Goal: Task Accomplishment & Management: Complete application form

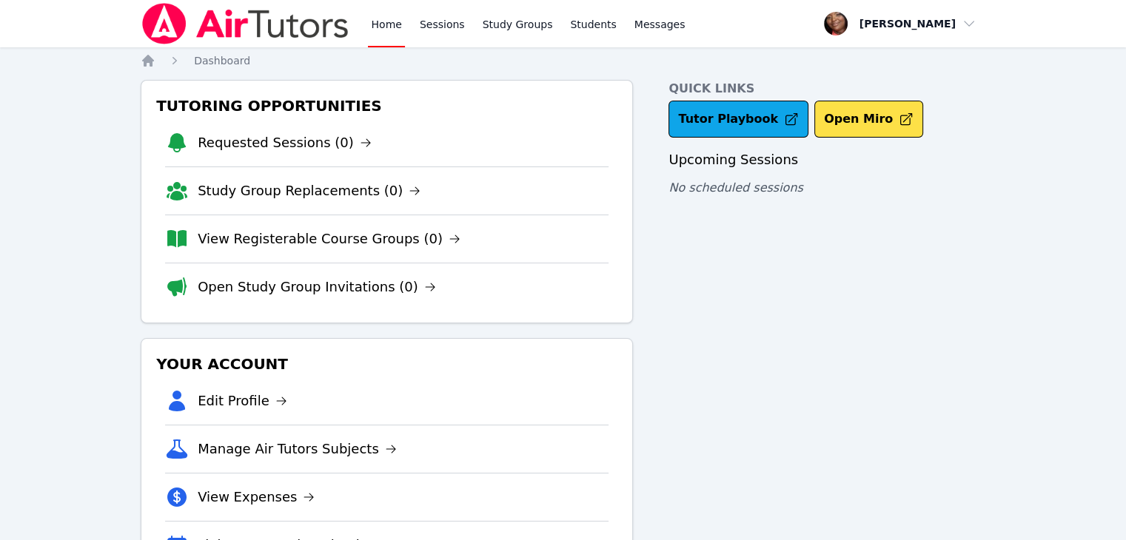
scroll to position [70, 0]
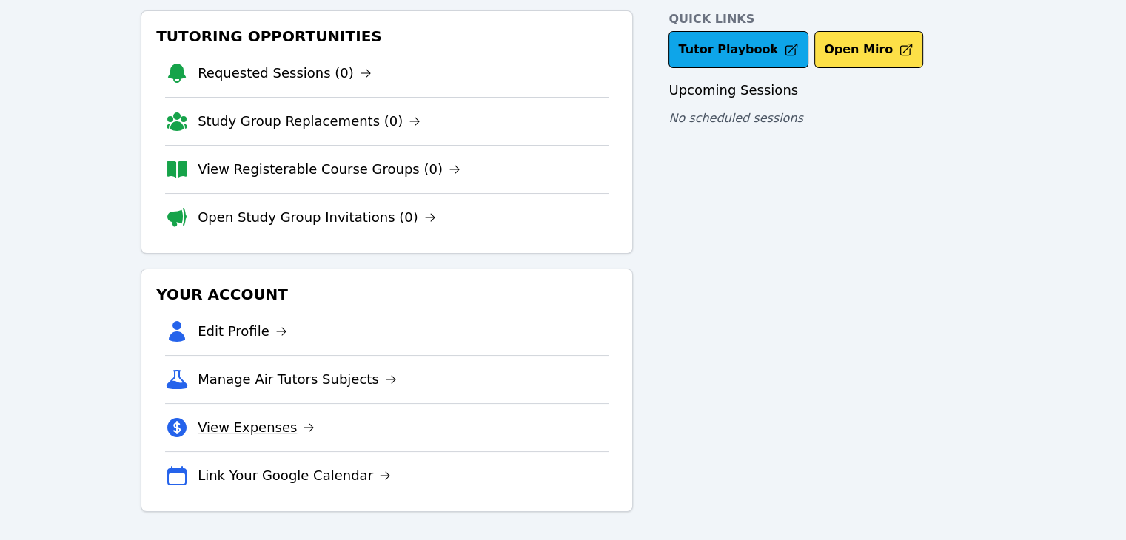
click at [264, 419] on link "View Expenses" at bounding box center [256, 427] width 117 height 21
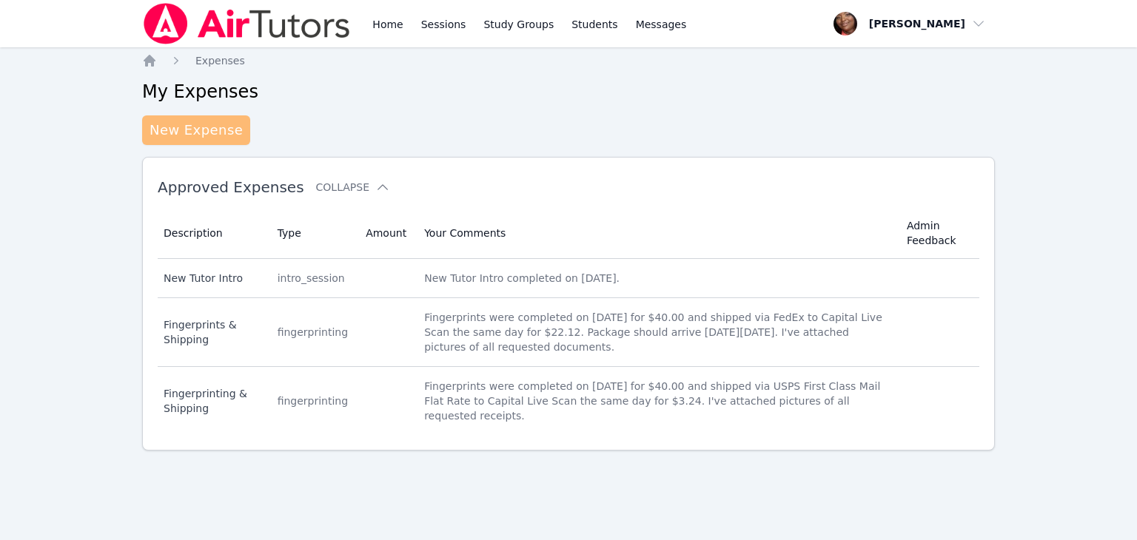
click at [219, 132] on link "New Expense" at bounding box center [196, 130] width 108 height 30
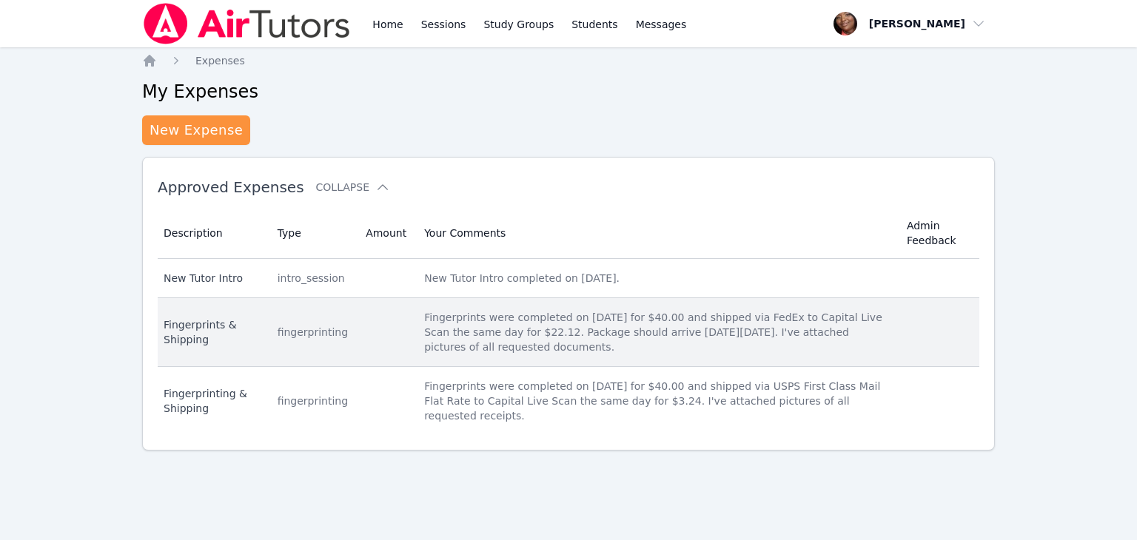
drag, startPoint x: 519, startPoint y: 349, endPoint x: 404, endPoint y: 320, distance: 118.3
click at [415, 320] on td "Your Comments Fingerprints were completed on [DATE] for $40.00 and shipped via …" at bounding box center [656, 332] width 483 height 69
copy div "Fingerprints were completed on [DATE] for $40.00 and shipped via FedEx to Capit…"
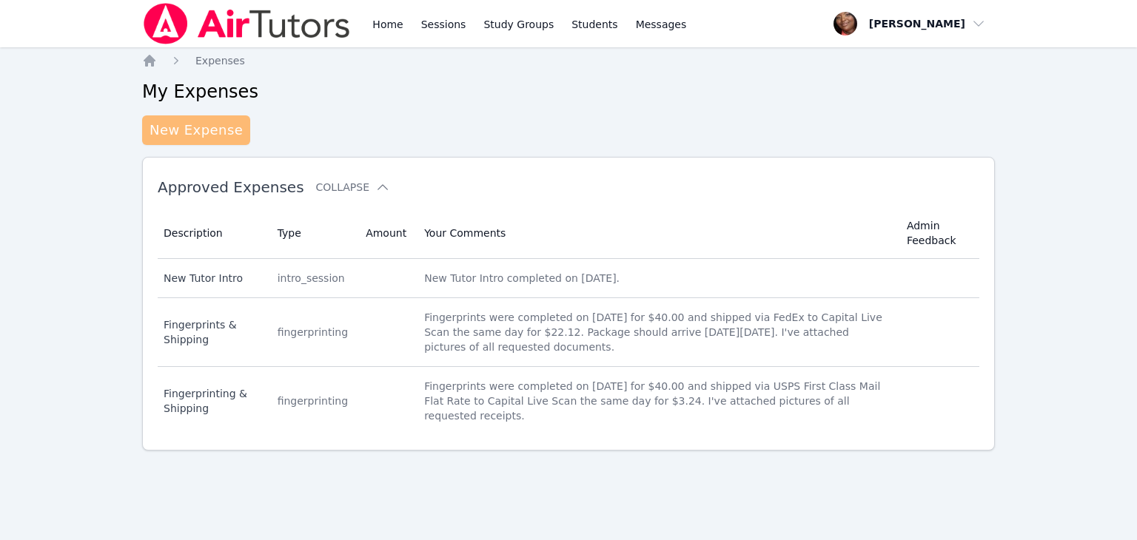
click at [234, 130] on link "New Expense" at bounding box center [196, 130] width 108 height 30
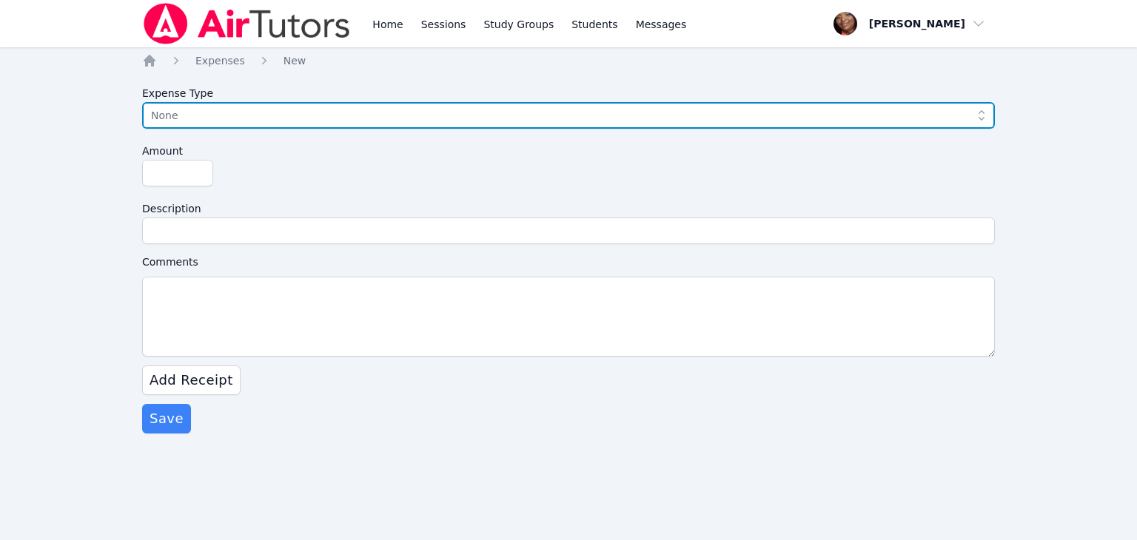
click at [215, 124] on span "None" at bounding box center [558, 116] width 814 height 18
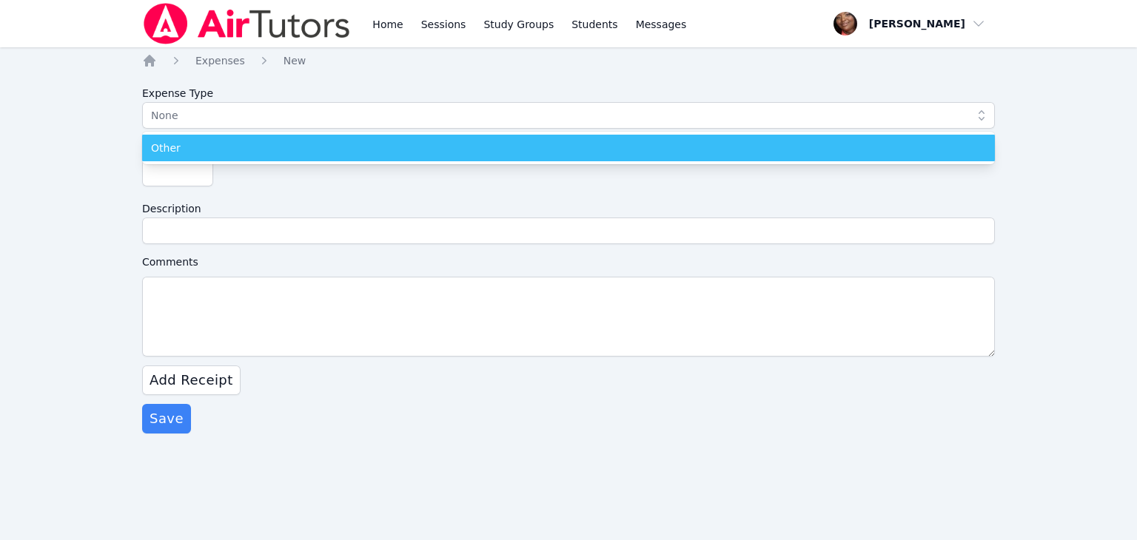
click at [202, 144] on div "Other" at bounding box center [568, 148] width 835 height 15
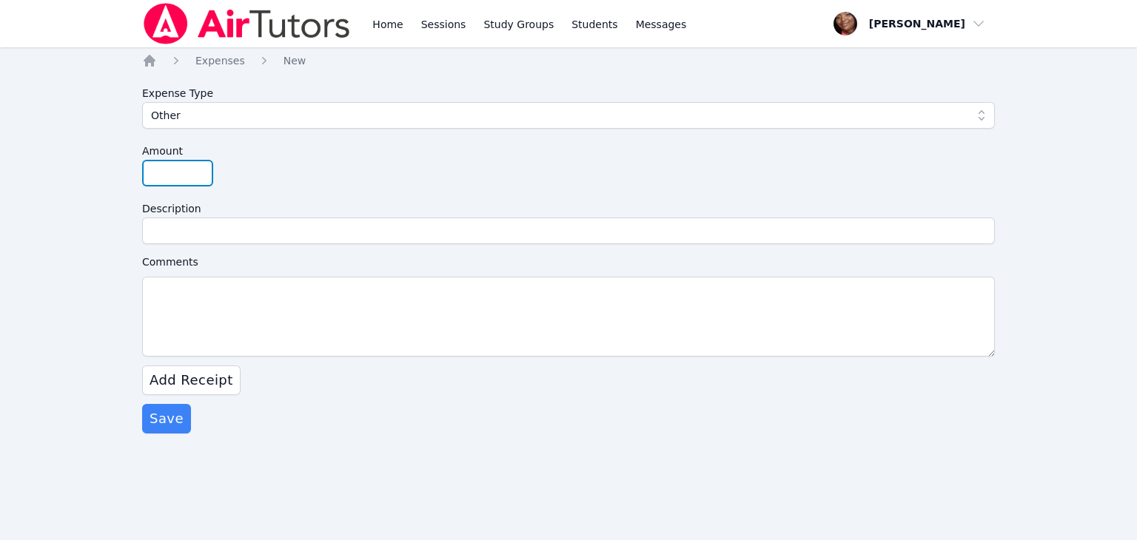
click at [172, 173] on input "Amount" at bounding box center [177, 173] width 71 height 27
type input "56.64"
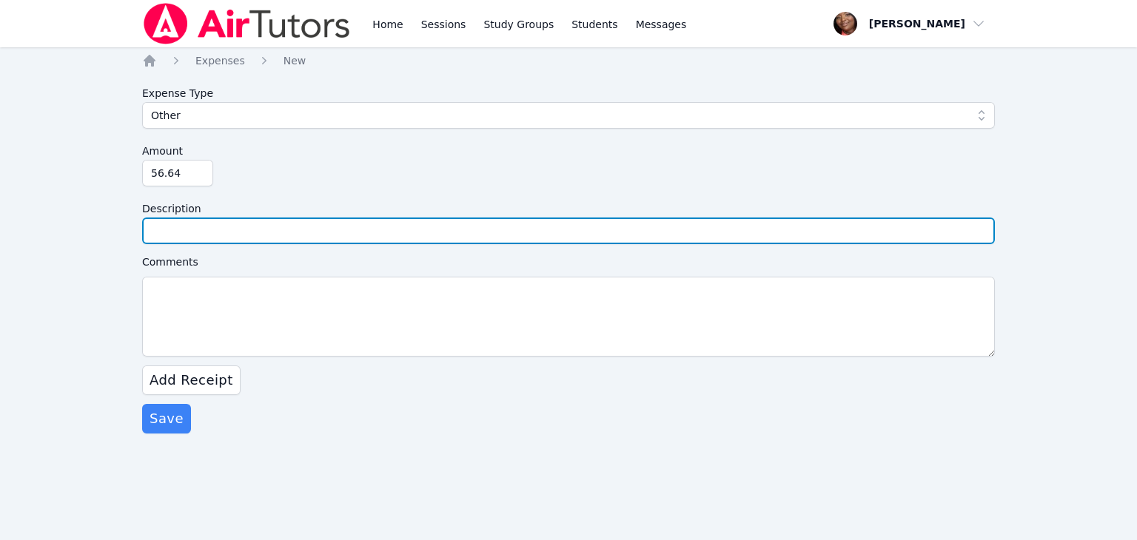
click at [224, 232] on input "Description" at bounding box center [568, 231] width 853 height 27
type input "Fingerprinting & Shipping"
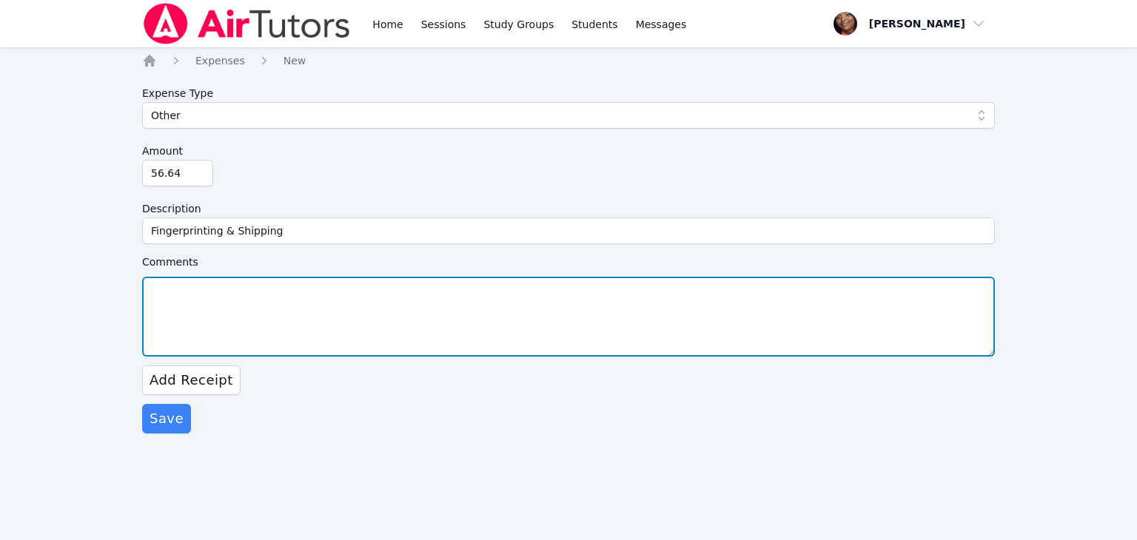
click at [204, 303] on textarea "Comments" at bounding box center [568, 317] width 853 height 80
click at [207, 303] on textarea "Comments" at bounding box center [568, 317] width 853 height 80
paste textarea "Fingerprints were completed on [DATE] for $40.00 and shipped via FedEx to Capit…"
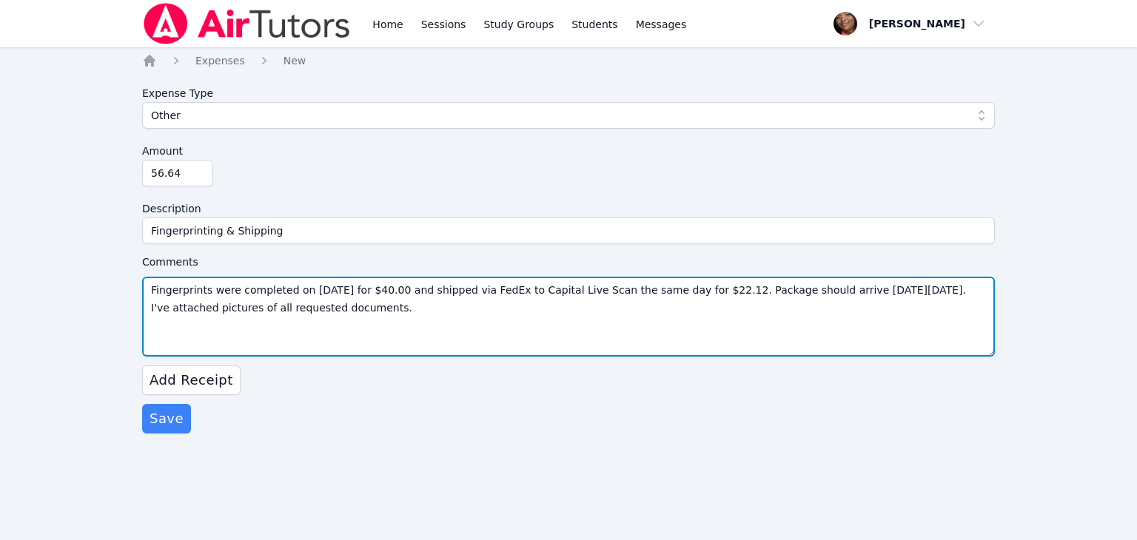
click at [308, 289] on textarea "Fingerprints were completed on [DATE] for $40.00 and shipped via FedEx to Capit…" at bounding box center [568, 317] width 853 height 80
click at [302, 285] on textarea "Fingerprints were completed on [DATE] for $40.00 and shipped via FedEx to Capit…" at bounding box center [568, 317] width 853 height 80
click at [305, 286] on textarea "Fingerprints were completed on [DATE] for $40.00 and shipped via FedEx to Capit…" at bounding box center [568, 317] width 853 height 80
click at [346, 291] on textarea "Fingerprints were completed on [DATE] for $40.00 and shipped via FedEx to Capit…" at bounding box center [568, 317] width 853 height 80
click at [500, 294] on textarea "Fingerprints were completed on [DATE] for $40.00 and shipped via FedEx to Capit…" at bounding box center [568, 317] width 853 height 80
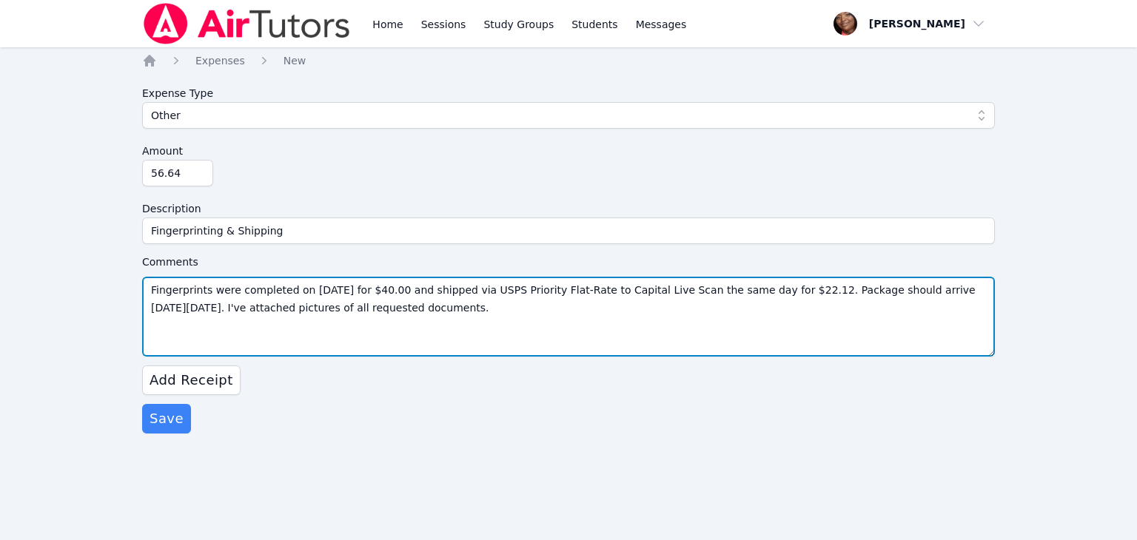
click at [671, 289] on textarea "Fingerprints were completed on [DATE] for $40.00 and shipped via USPS Priority …" at bounding box center [568, 317] width 853 height 80
click at [853, 292] on textarea "Fingerprints were completed on [DATE] for $40.00 and shipped via USPS Priority …" at bounding box center [568, 317] width 853 height 80
click at [868, 294] on textarea "Fingerprints were completed on [DATE] for $40.00 and shipped via USPS Priority …" at bounding box center [568, 317] width 853 height 80
click at [849, 320] on textarea "Fingerprints were completed on [DATE] for $40.00 and shipped via USPS Priority …" at bounding box center [568, 317] width 853 height 80
click at [318, 294] on textarea "Fingerprints were completed on [DATE] for $40.00 and shipped via USPS Priority …" at bounding box center [568, 317] width 853 height 80
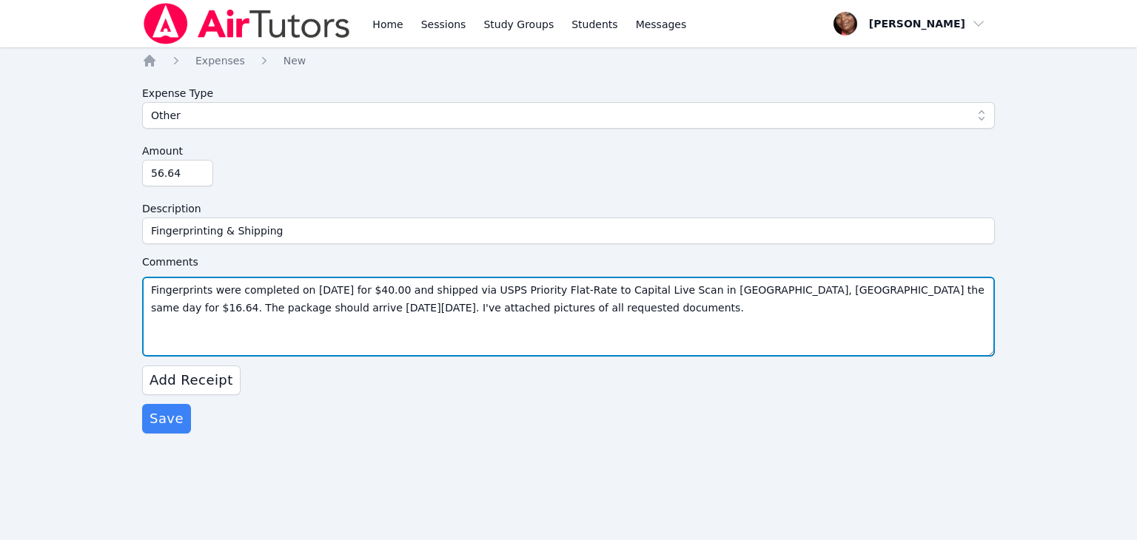
drag, startPoint x: 873, startPoint y: 288, endPoint x: 297, endPoint y: 318, distance: 577.4
click at [297, 318] on textarea "Fingerprints were completed on [DATE] for $40.00 and shipped via USPS Priority …" at bounding box center [568, 317] width 853 height 80
click at [183, 306] on textarea "Fingerprints were completed on [DATE] for $40.00 and shipped via USPS Priority …" at bounding box center [568, 317] width 853 height 80
type textarea "Fingerprints were completed on [DATE] for $40.00 and shipped via USPS Priority …"
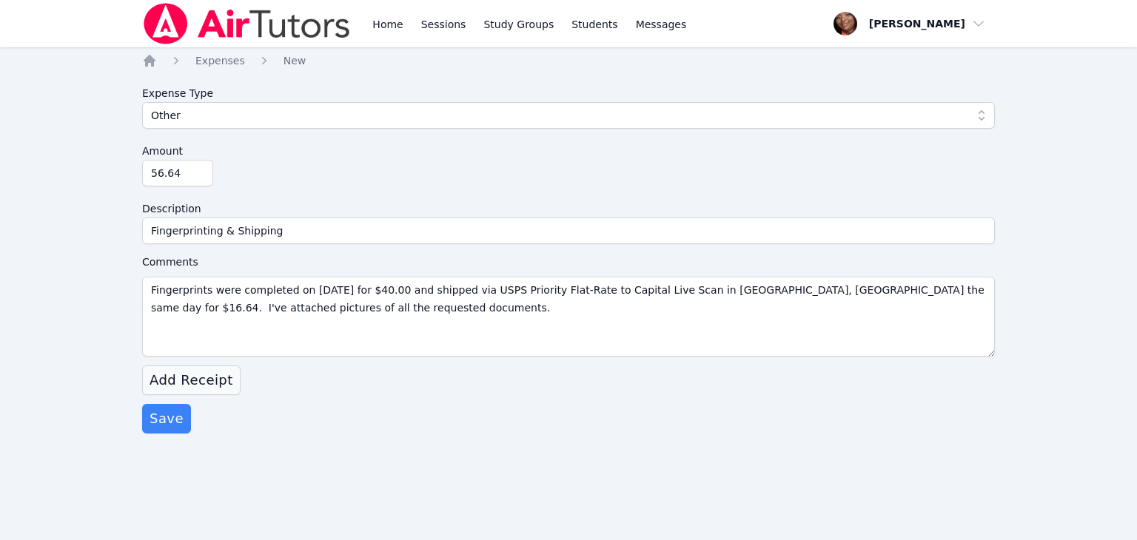
click at [215, 383] on span "Add Receipt" at bounding box center [192, 380] width 84 height 21
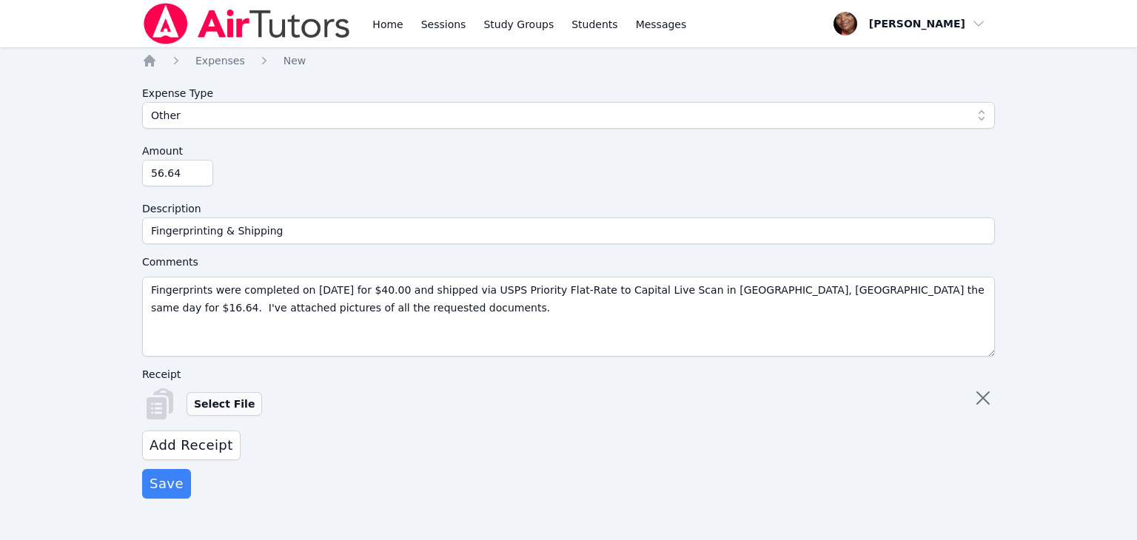
click at [220, 406] on label "Select File" at bounding box center [224, 404] width 75 height 24
click at [0, 0] on input "Select File" at bounding box center [0, 0] width 0 height 0
click at [237, 403] on label "Select File" at bounding box center [224, 404] width 75 height 24
click at [0, 0] on input "Select File" at bounding box center [0, 0] width 0 height 0
click at [214, 406] on label "Select File" at bounding box center [224, 404] width 75 height 24
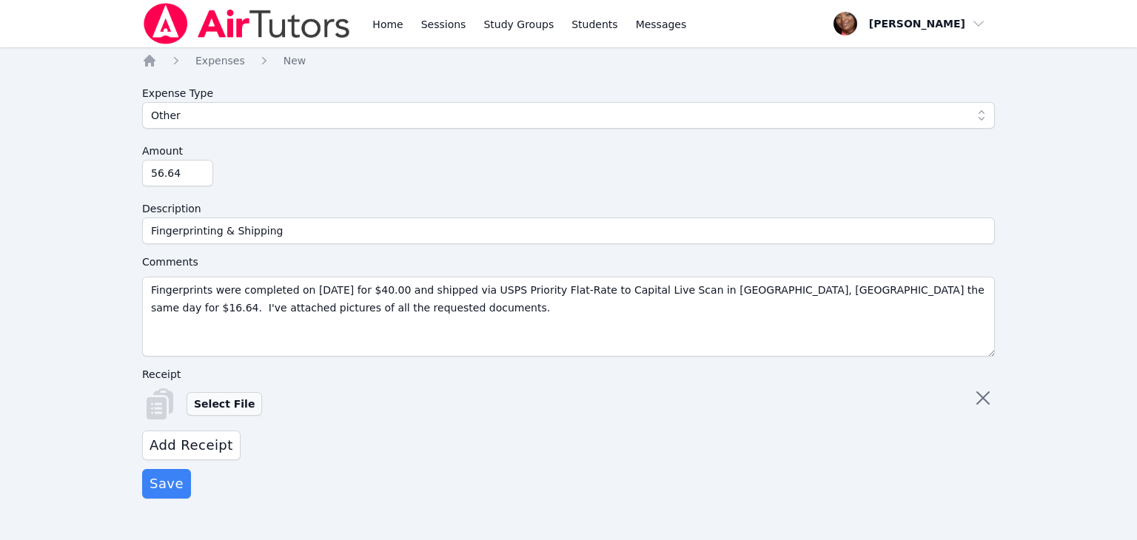
click at [0, 0] on input "Select File" at bounding box center [0, 0] width 0 height 0
click at [221, 442] on span "Add Receipt" at bounding box center [192, 445] width 84 height 21
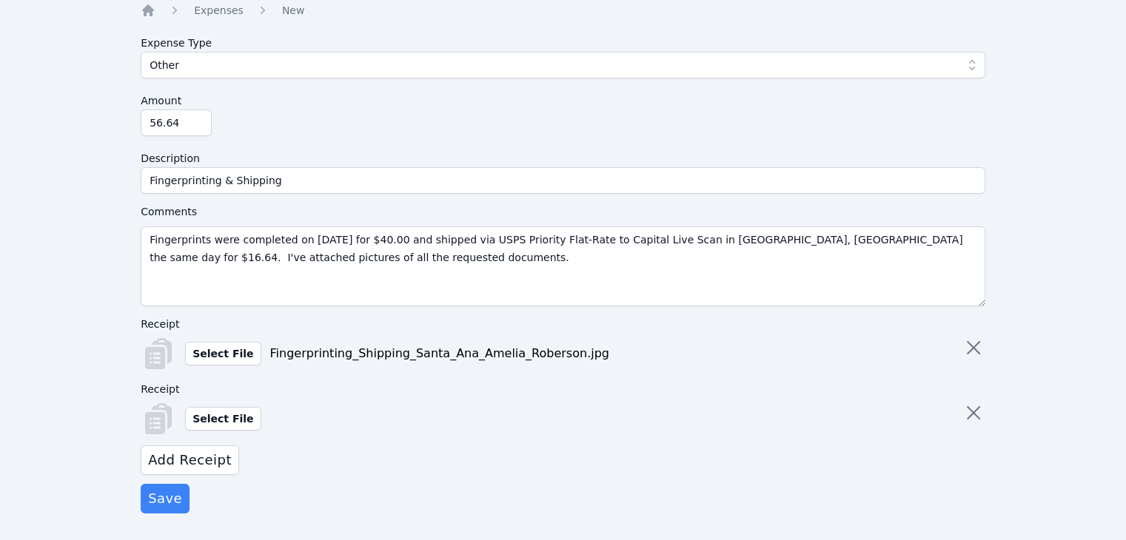
scroll to position [53, 0]
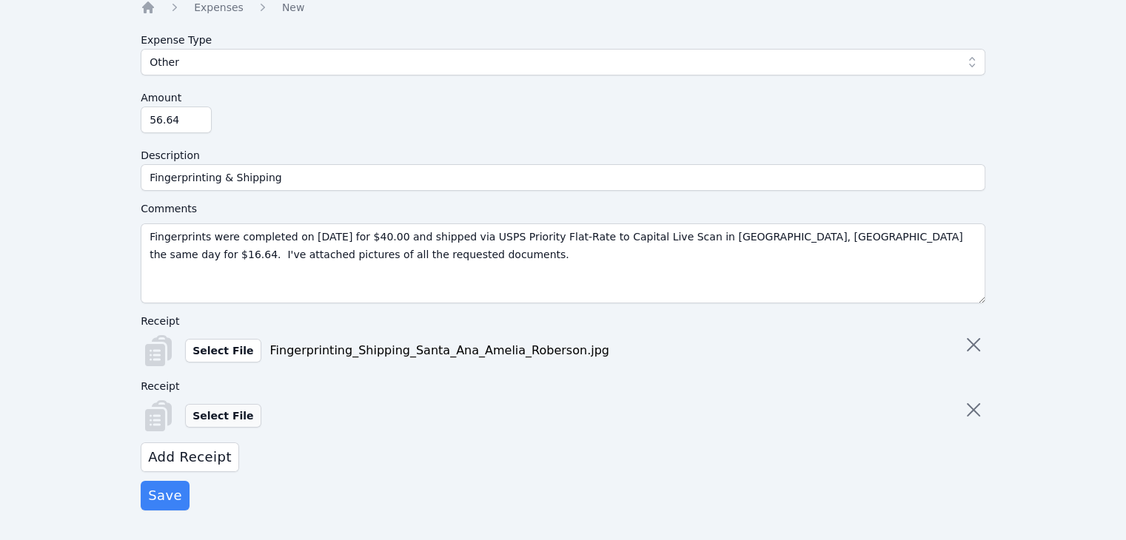
click at [230, 409] on label "Select File" at bounding box center [222, 416] width 75 height 24
click at [0, 0] on input "Select File" at bounding box center [0, 0] width 0 height 0
drag, startPoint x: 210, startPoint y: 407, endPoint x: 220, endPoint y: 421, distance: 17.0
click at [220, 421] on label "Select File" at bounding box center [222, 416] width 75 height 24
click at [0, 0] on input "Select File" at bounding box center [0, 0] width 0 height 0
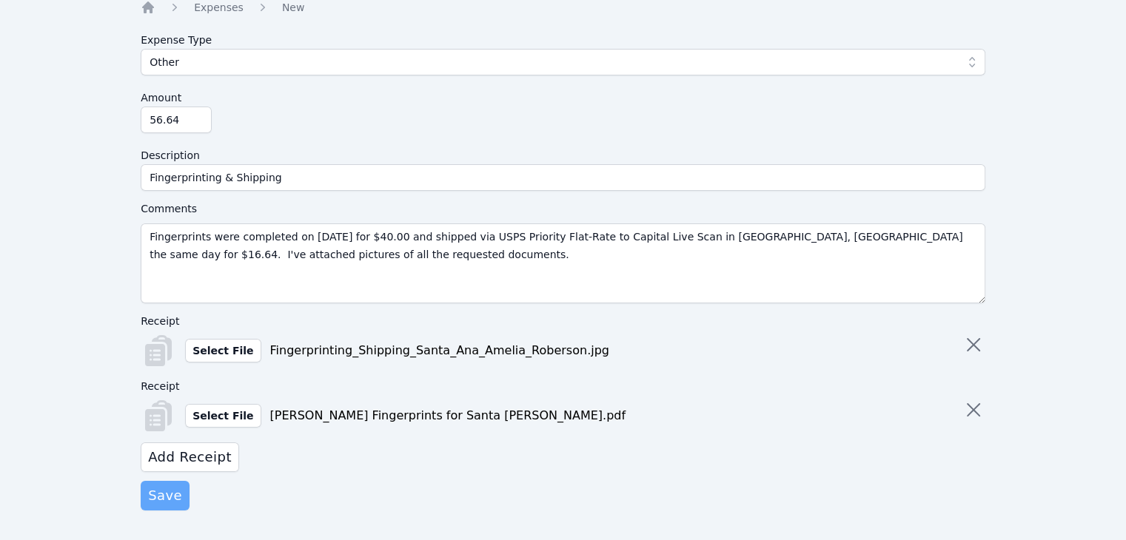
click at [169, 505] on span "Save" at bounding box center [165, 496] width 34 height 21
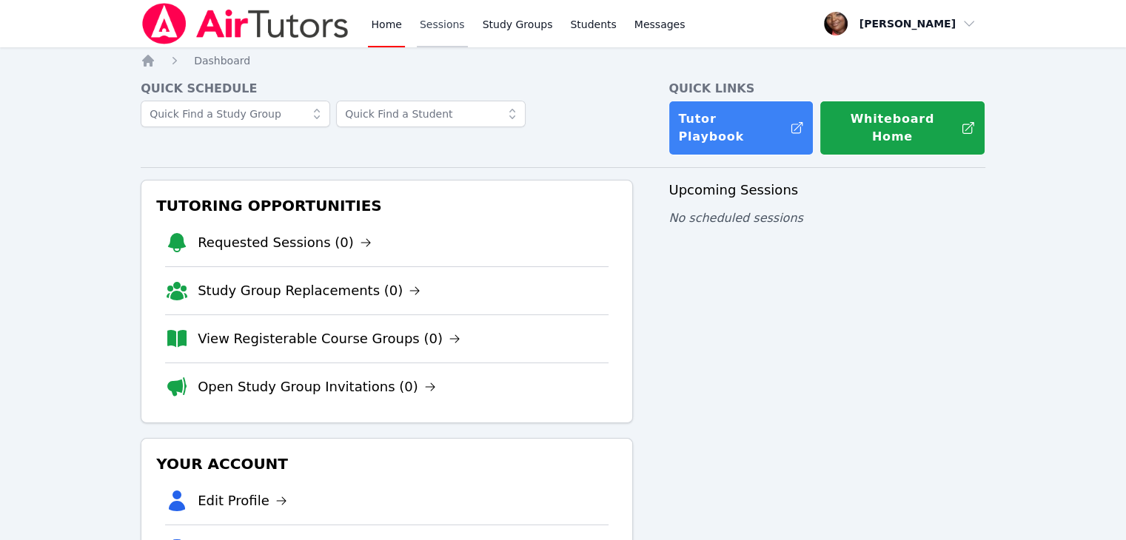
click at [438, 21] on link "Sessions" at bounding box center [442, 23] width 51 height 47
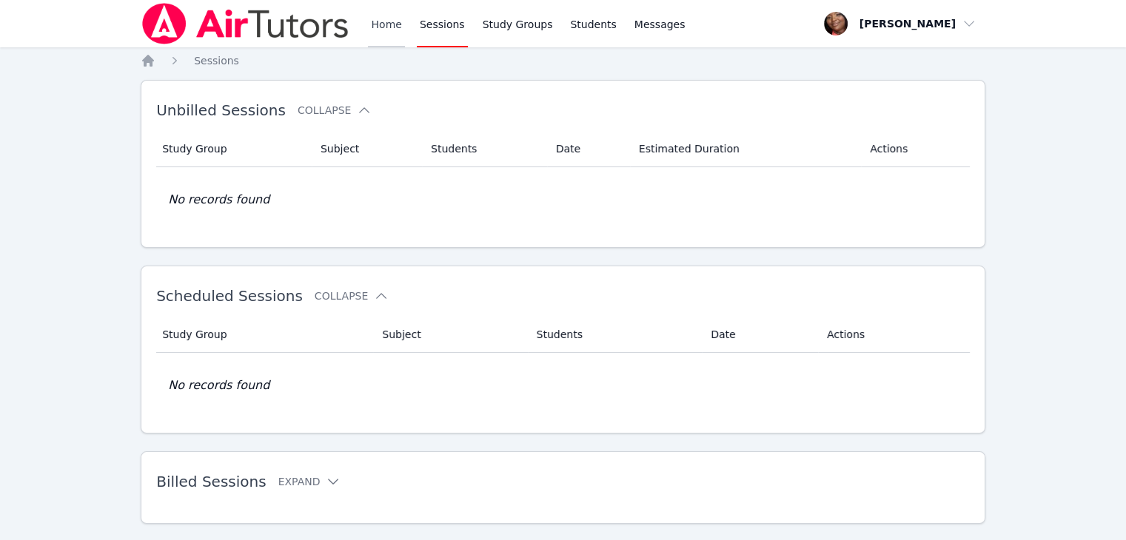
click at [383, 14] on link "Home" at bounding box center [386, 23] width 36 height 47
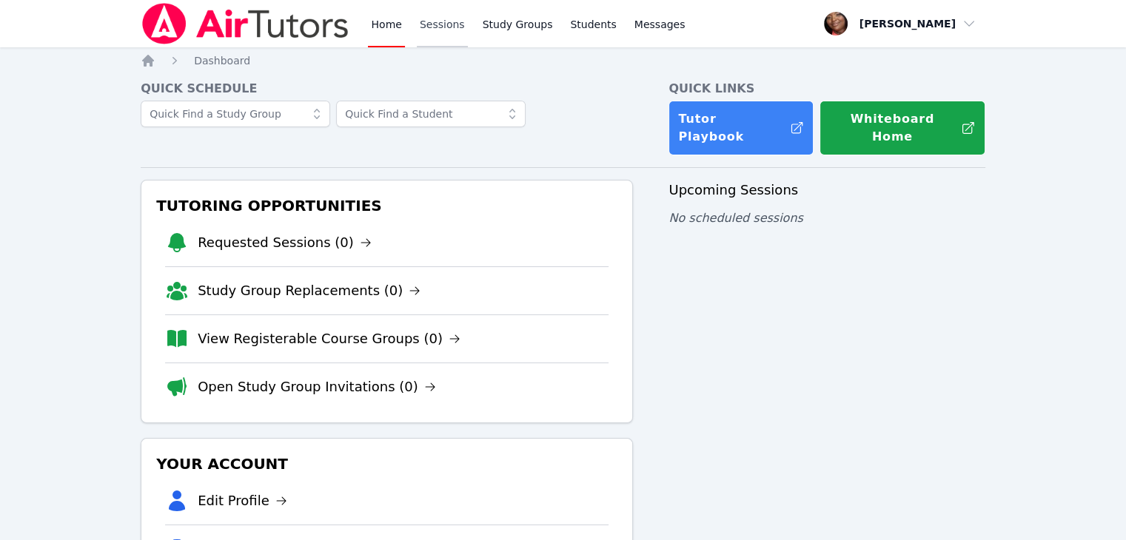
click at [432, 21] on link "Sessions" at bounding box center [442, 23] width 51 height 47
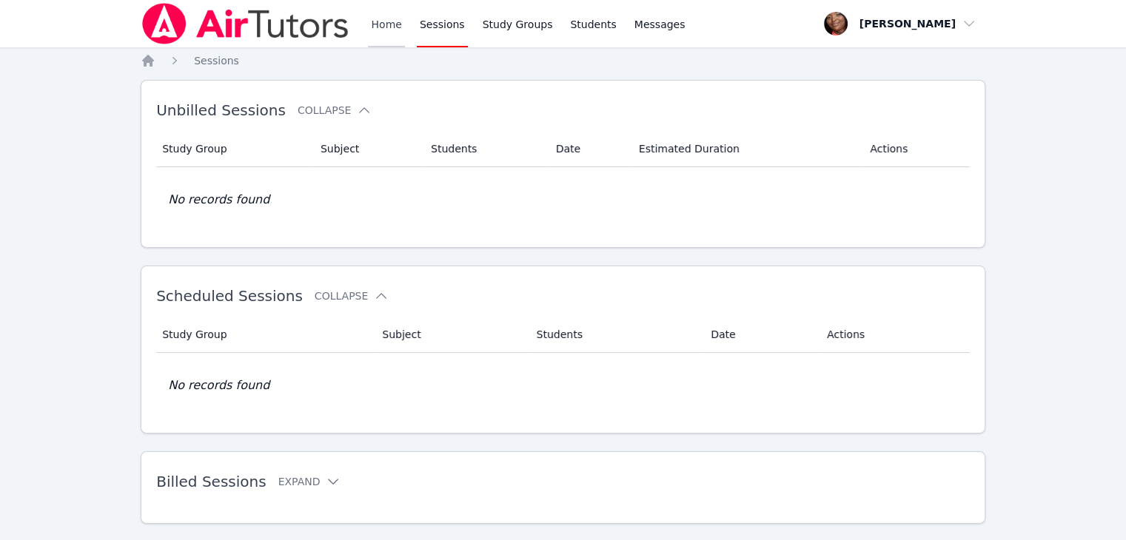
click at [372, 29] on link "Home" at bounding box center [386, 23] width 36 height 47
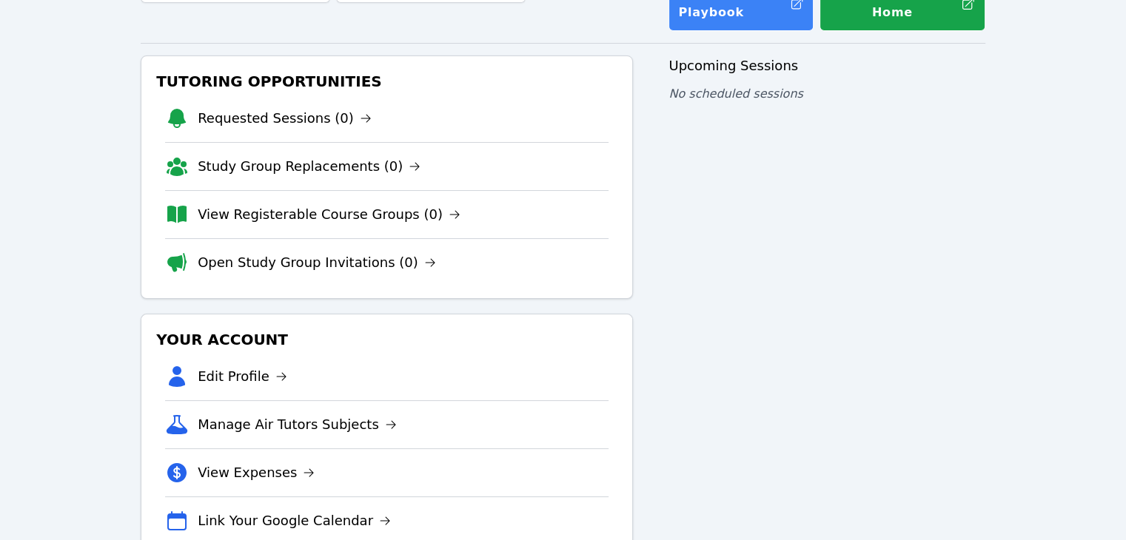
scroll to position [145, 0]
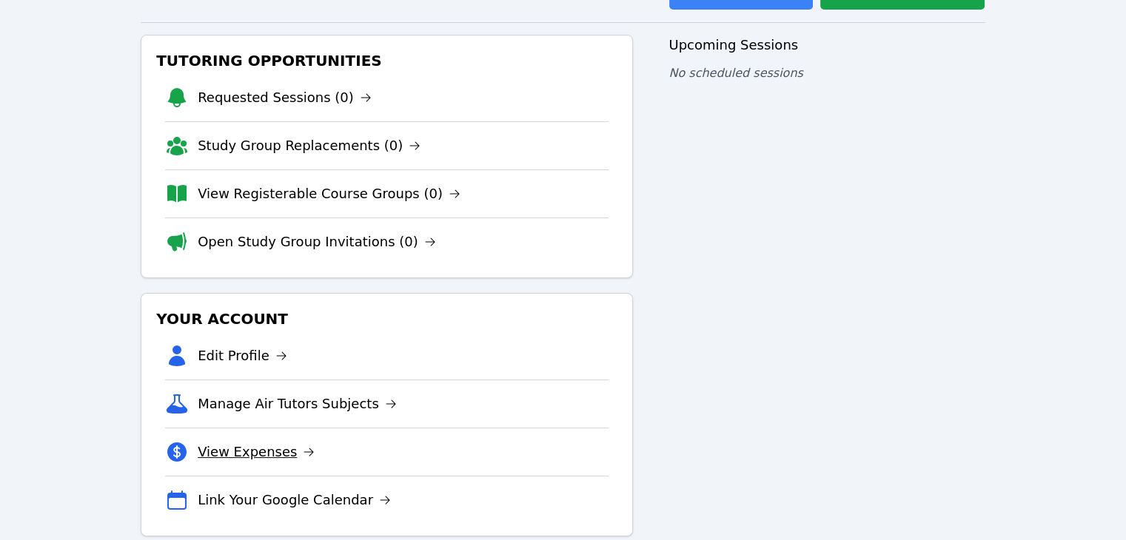
click at [252, 442] on link "View Expenses" at bounding box center [256, 452] width 117 height 21
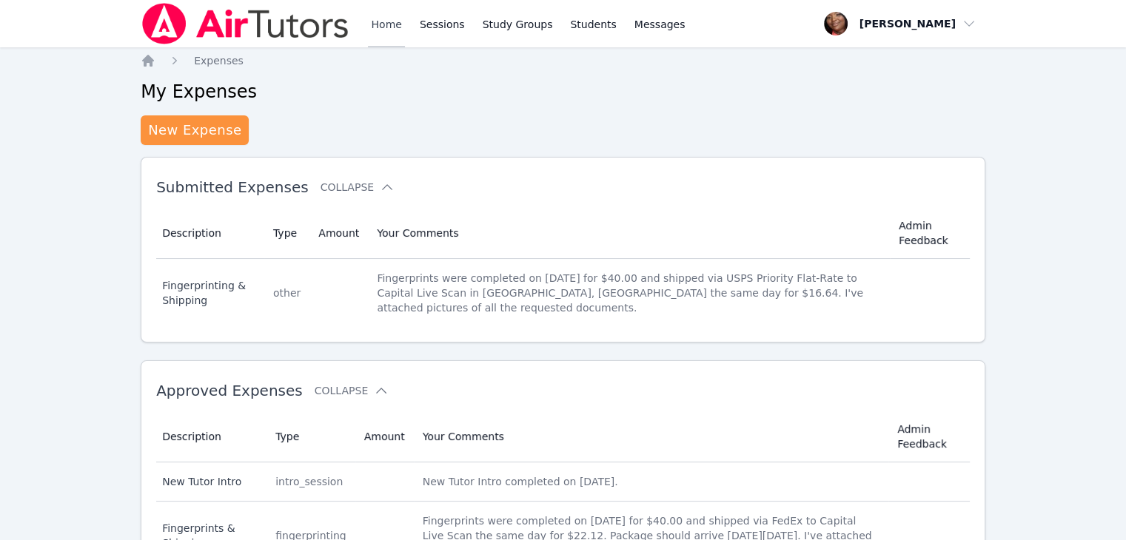
click at [394, 29] on link "Home" at bounding box center [386, 23] width 36 height 47
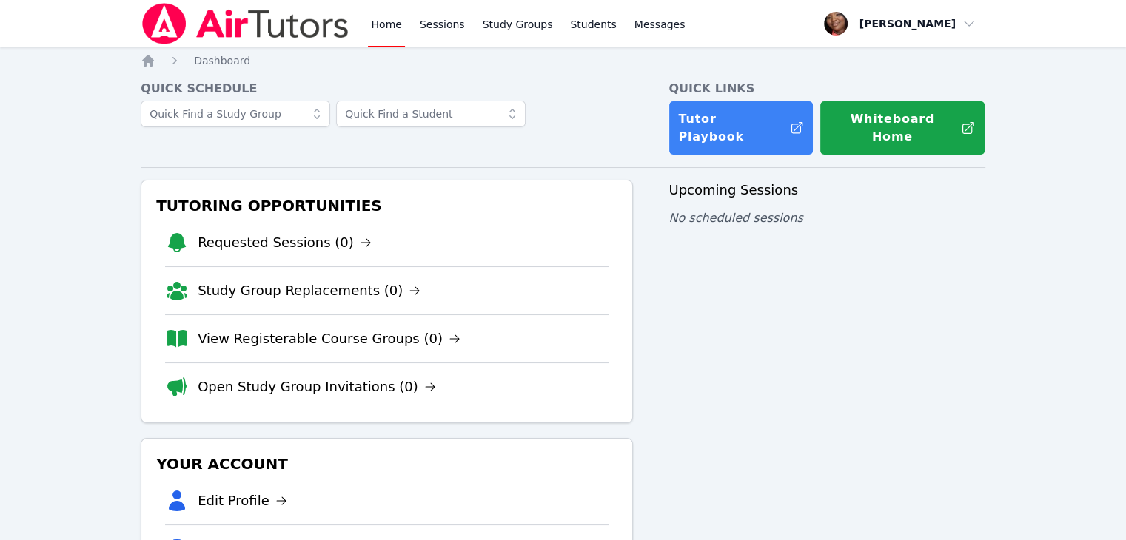
click at [394, 29] on link "Home" at bounding box center [386, 23] width 36 height 47
click at [432, 22] on link "Sessions" at bounding box center [442, 23] width 51 height 47
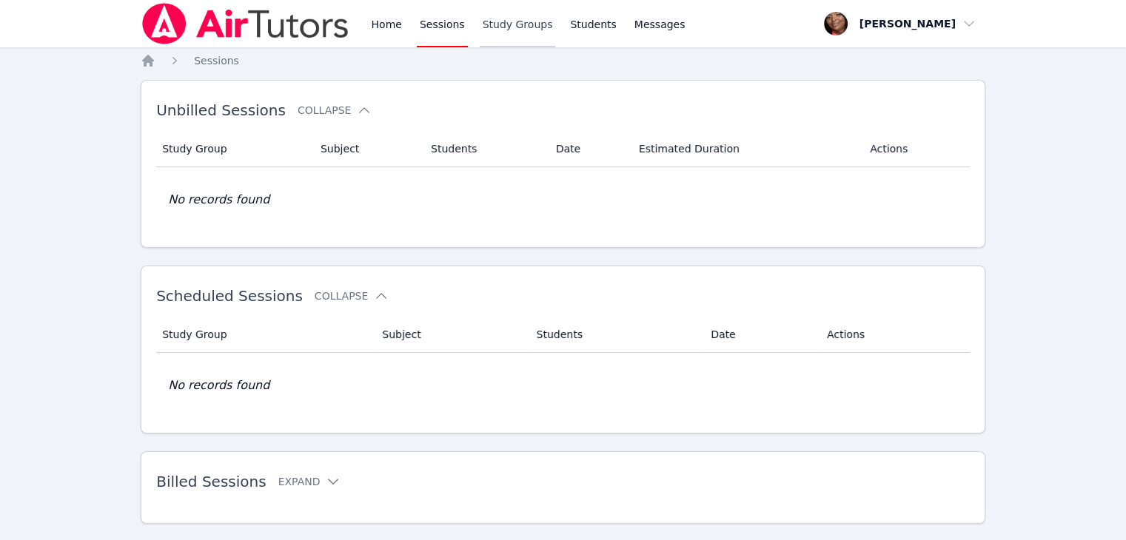
click at [514, 23] on link "Study Groups" at bounding box center [518, 23] width 76 height 47
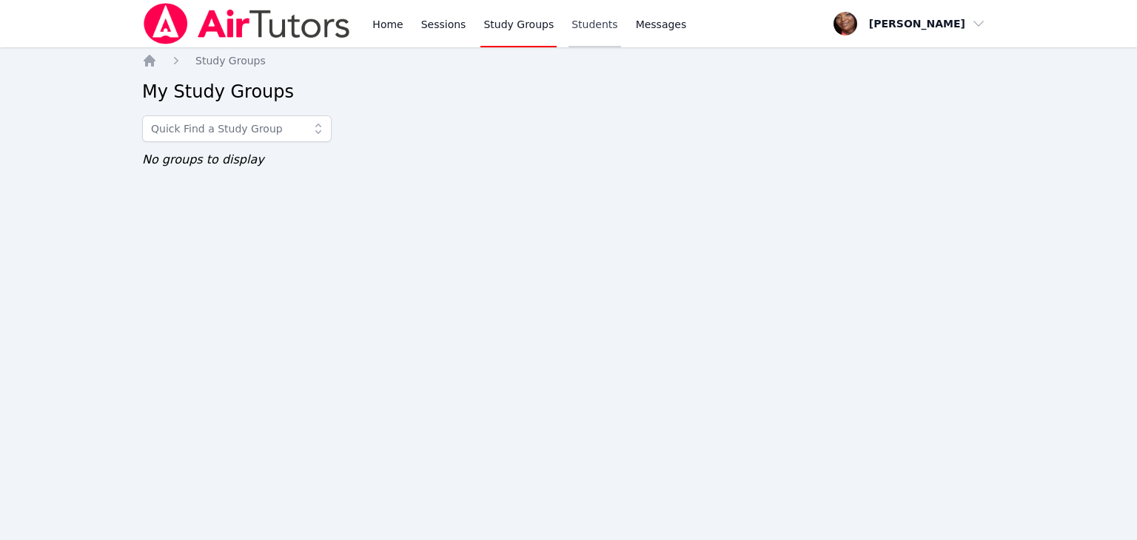
click at [568, 30] on link "Students" at bounding box center [594, 23] width 52 height 47
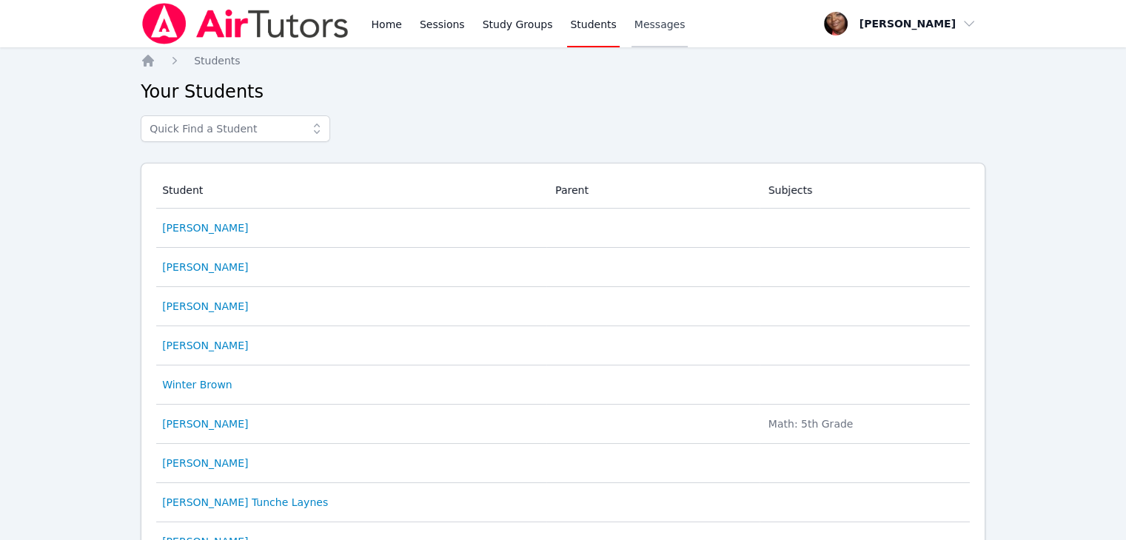
click at [648, 22] on span "Messages" at bounding box center [659, 24] width 51 height 15
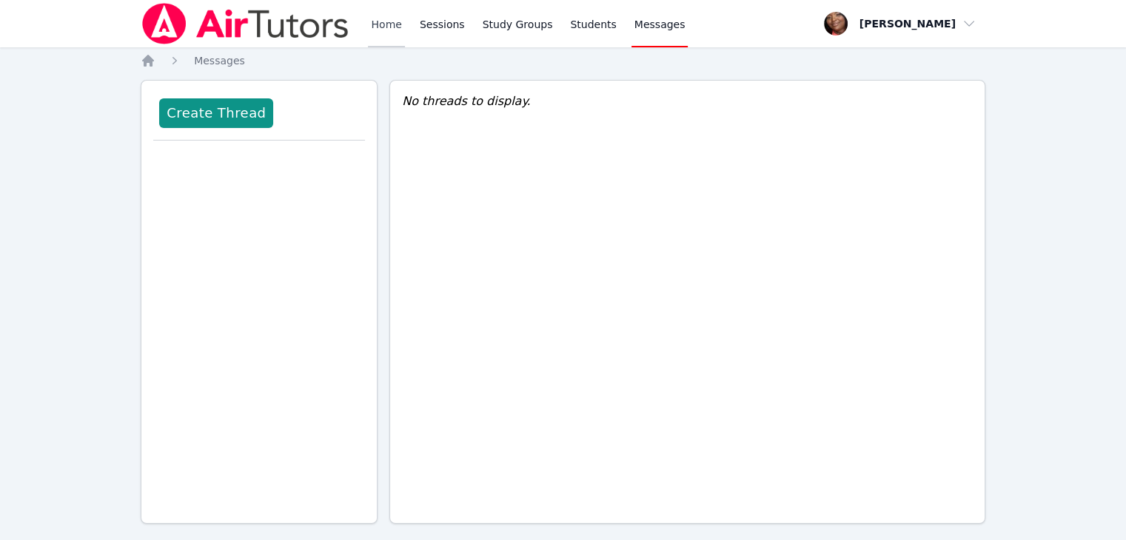
click at [386, 24] on link "Home" at bounding box center [386, 23] width 36 height 47
